Goal: Find specific page/section: Find specific page/section

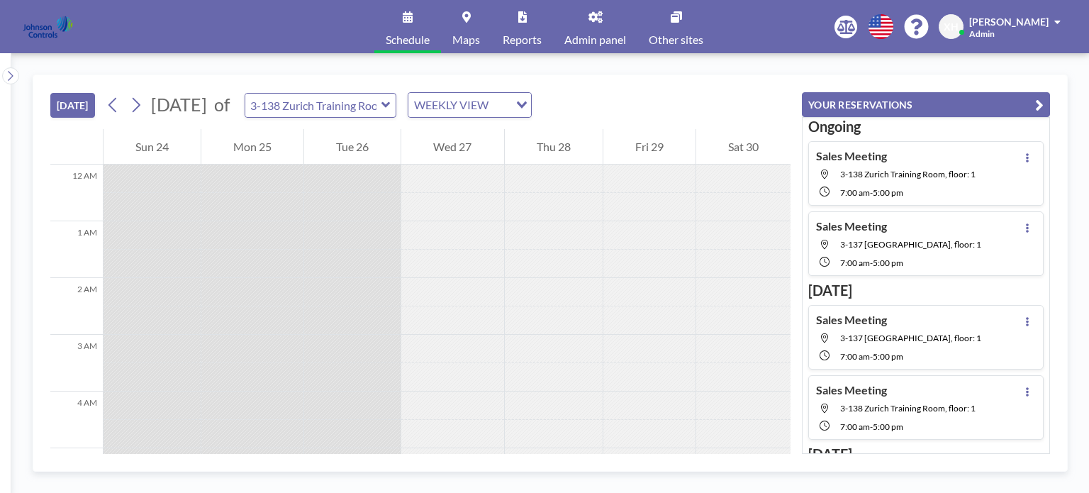
scroll to position [482, 0]
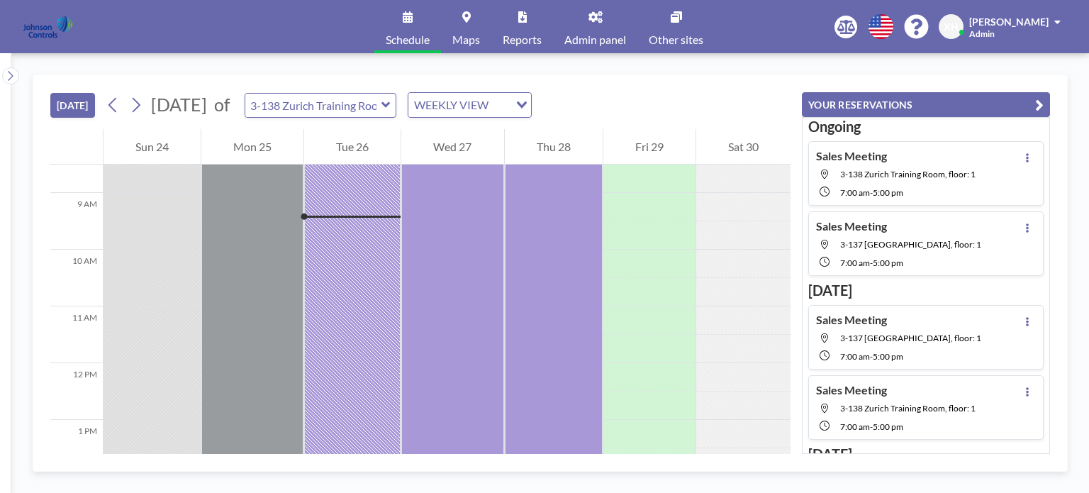
click at [471, 25] on link "Maps" at bounding box center [466, 26] width 50 height 53
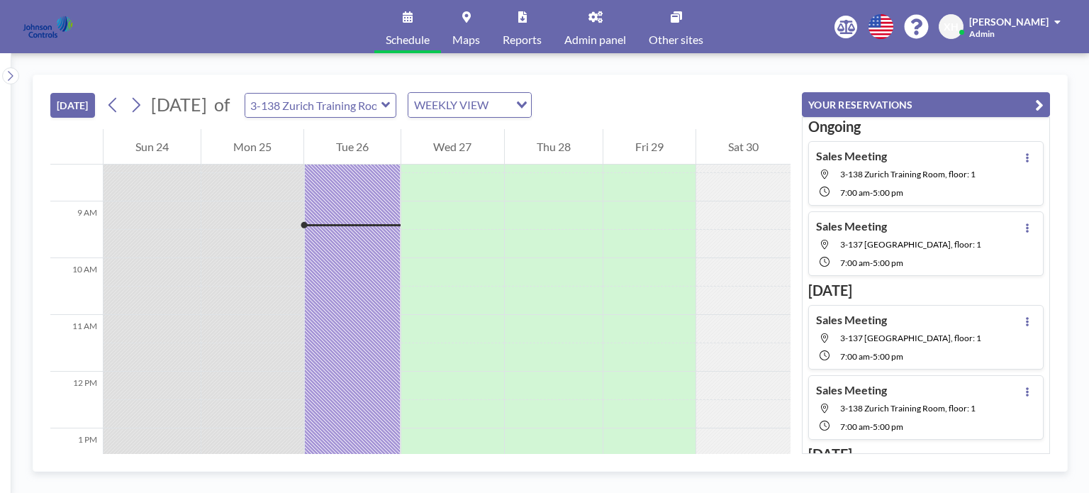
scroll to position [482, 0]
click at [390, 102] on icon at bounding box center [385, 105] width 9 height 6
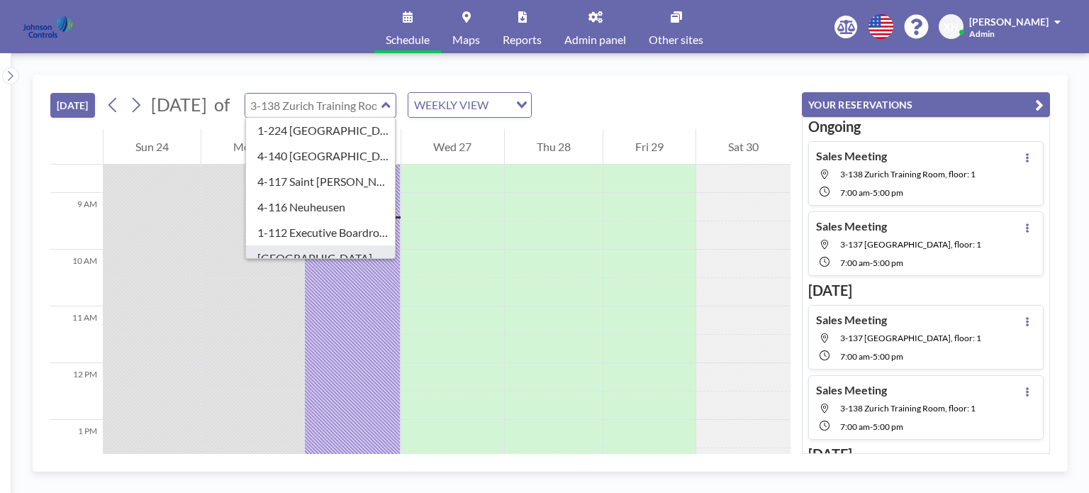
scroll to position [377, 0]
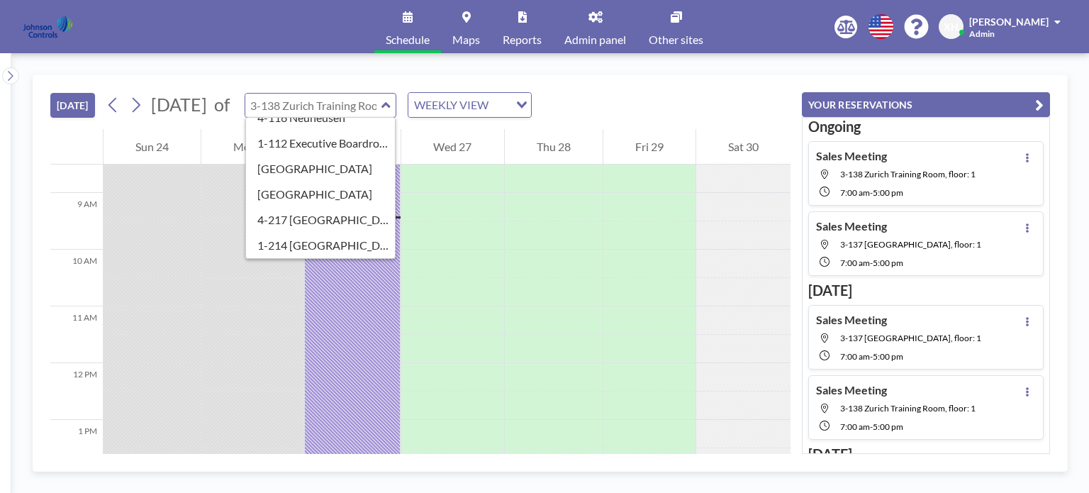
click at [619, 101] on div "[DATE] [DATE] of Ungrouped 3-137 Riyadh Training Room 3-138 [GEOGRAPHIC_DATA] T…" at bounding box center [420, 102] width 740 height 54
click at [521, 30] on link "Reports" at bounding box center [522, 26] width 62 height 53
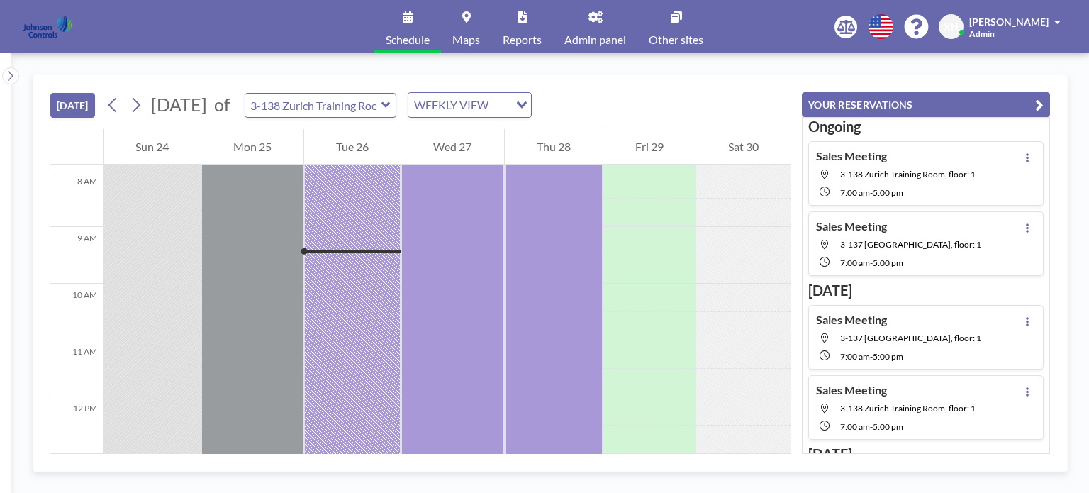
scroll to position [482, 0]
click at [469, 11] on icon at bounding box center [466, 16] width 9 height 11
